Goal: Task Accomplishment & Management: Use online tool/utility

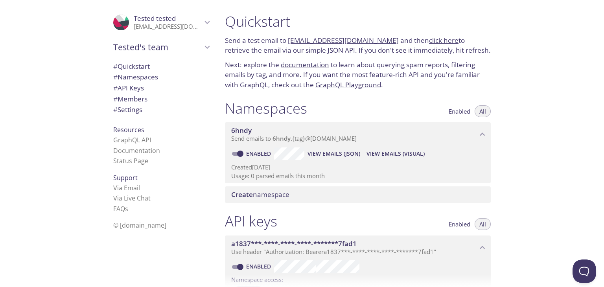
scroll to position [16, 0]
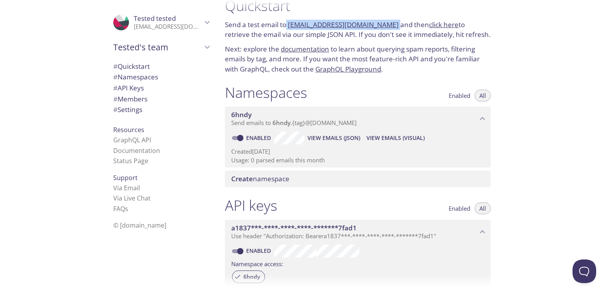
drag, startPoint x: 286, startPoint y: 24, endPoint x: 388, endPoint y: 27, distance: 101.6
click at [388, 27] on p "Send a test email to [EMAIL_ADDRESS][DOMAIN_NAME] and then click here to retrie…" at bounding box center [358, 30] width 266 height 20
copy p "[EMAIL_ADDRESS][DOMAIN_NAME]"
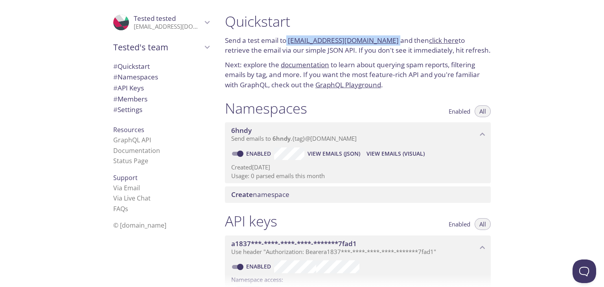
click at [333, 36] on link "[EMAIL_ADDRESS][DOMAIN_NAME]" at bounding box center [343, 40] width 111 height 9
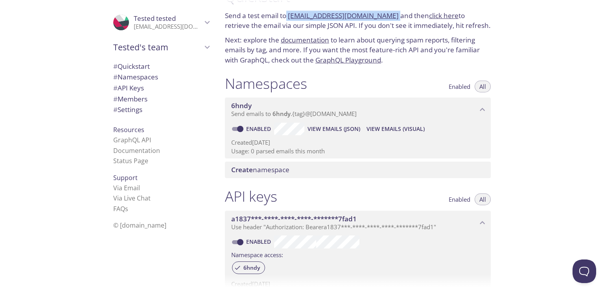
scroll to position [24, 0]
click at [393, 125] on span "View Emails (Visual)" at bounding box center [396, 129] width 58 height 9
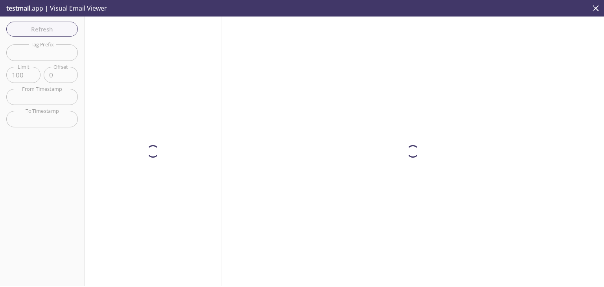
click at [338, 122] on div at bounding box center [413, 152] width 383 height 270
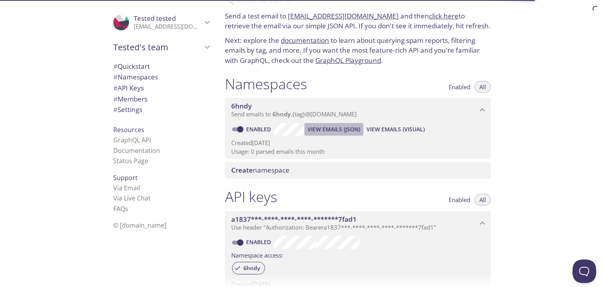
click at [335, 125] on span "View Emails (JSON)" at bounding box center [334, 129] width 53 height 9
